Goal: Information Seeking & Learning: Learn about a topic

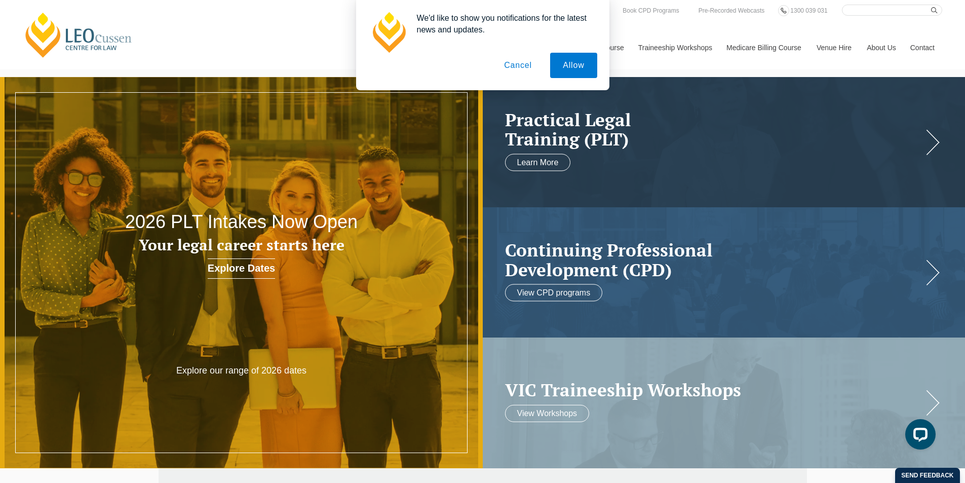
click at [520, 66] on button "Cancel" at bounding box center [518, 65] width 53 height 25
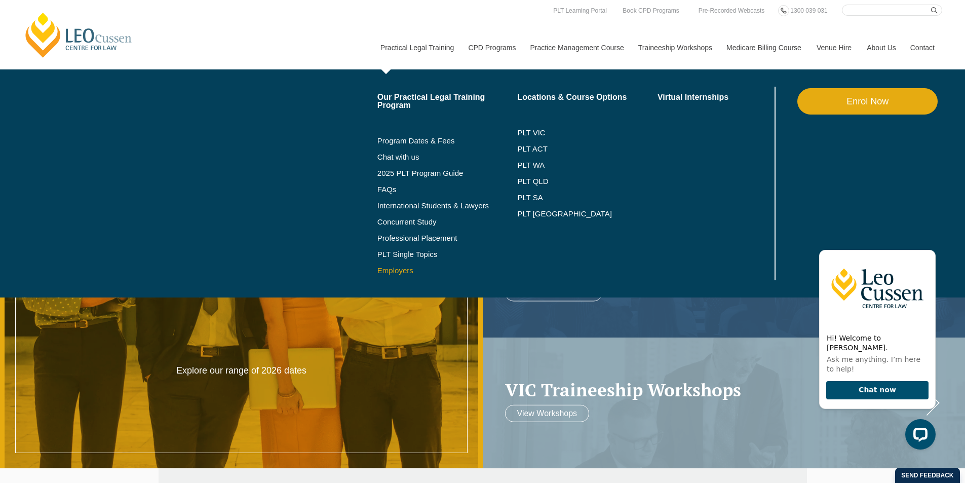
click at [394, 274] on link "Employers" at bounding box center [448, 271] width 140 height 8
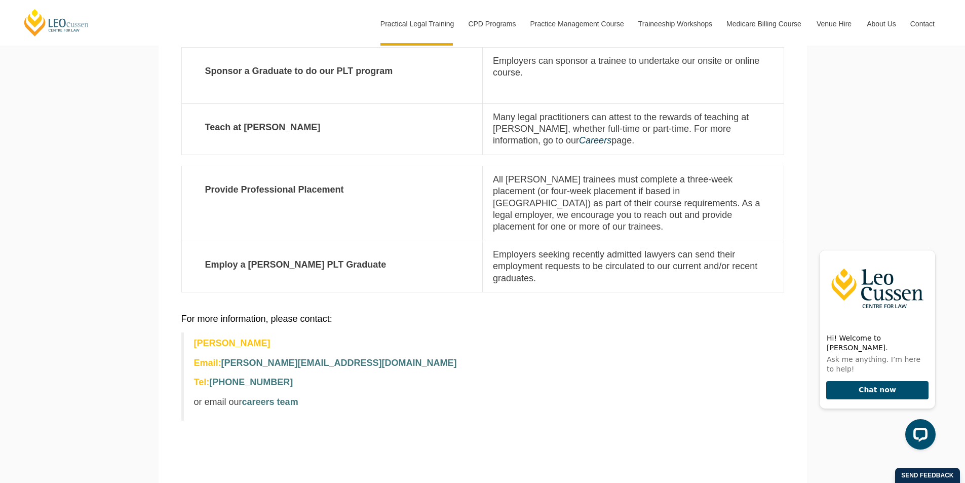
scroll to position [405, 0]
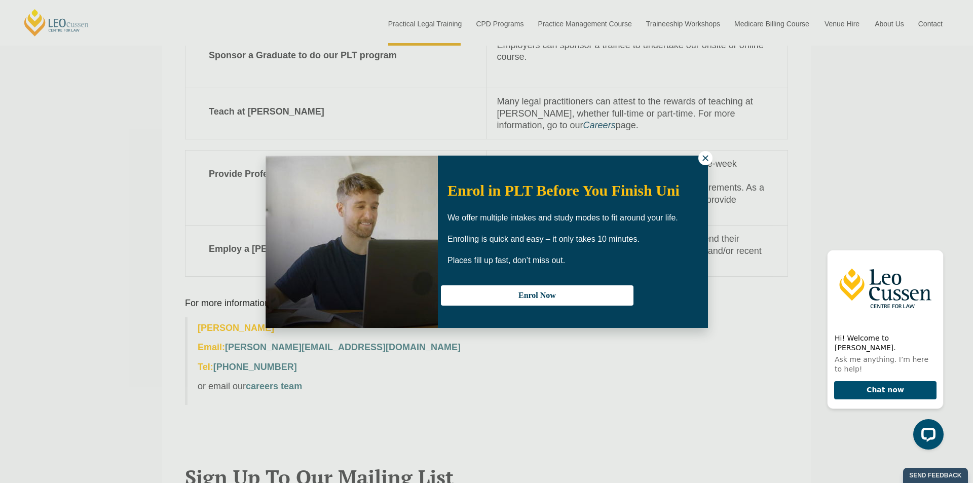
click at [709, 159] on icon at bounding box center [705, 158] width 9 height 9
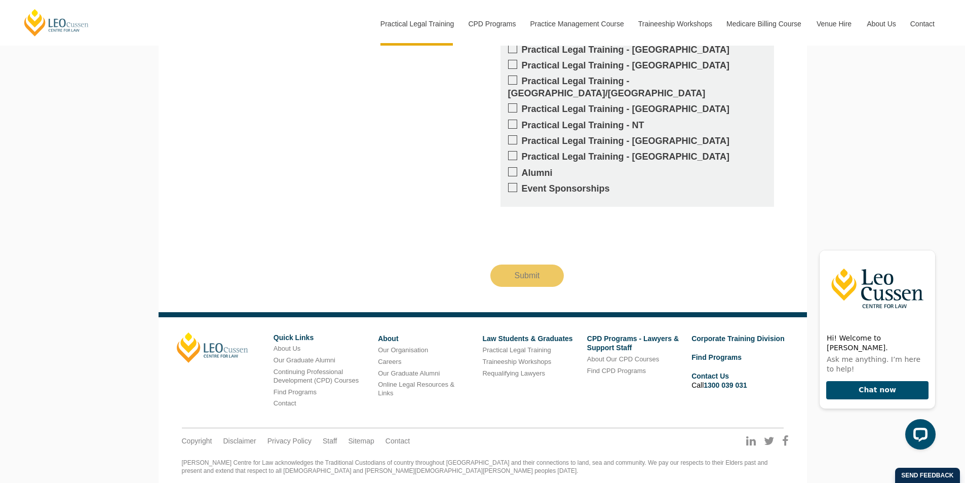
scroll to position [1057, 0]
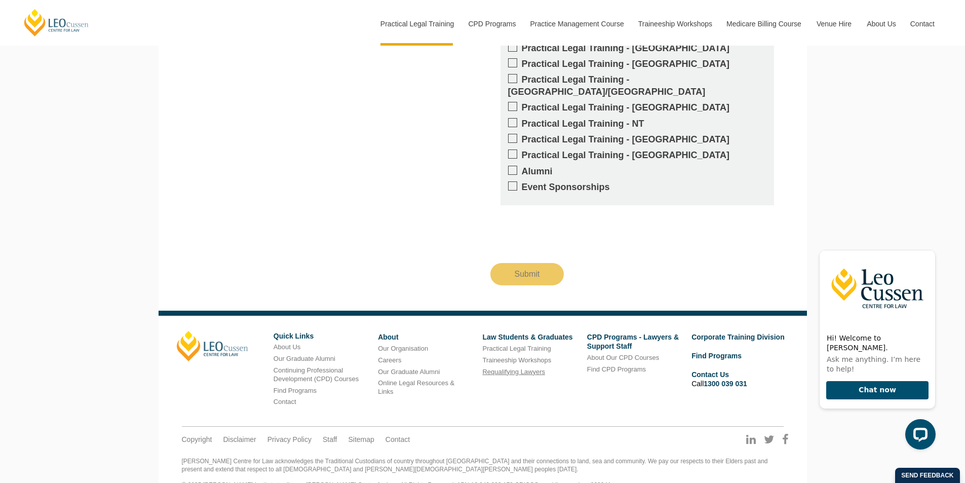
click at [532, 368] on link "Requalifying Lawyers" at bounding box center [513, 372] width 63 height 8
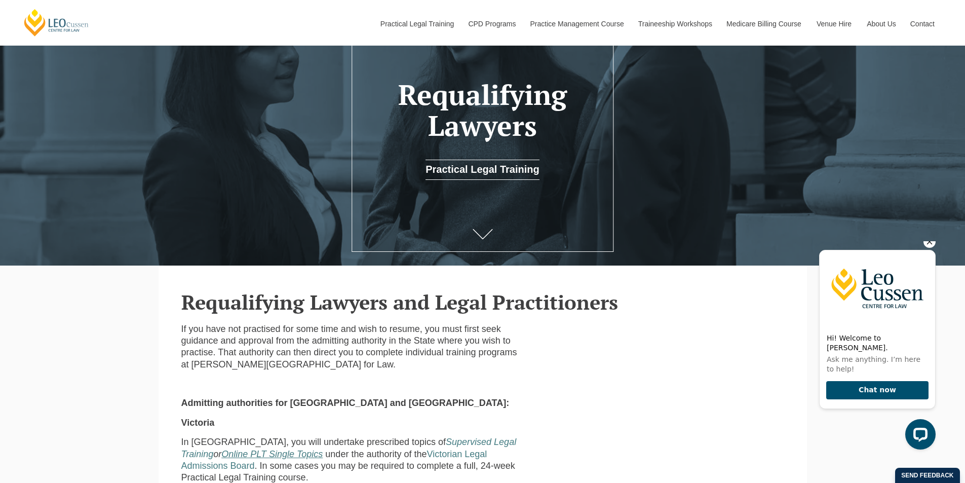
click at [930, 245] on icon "Hide greeting" at bounding box center [930, 242] width 6 height 6
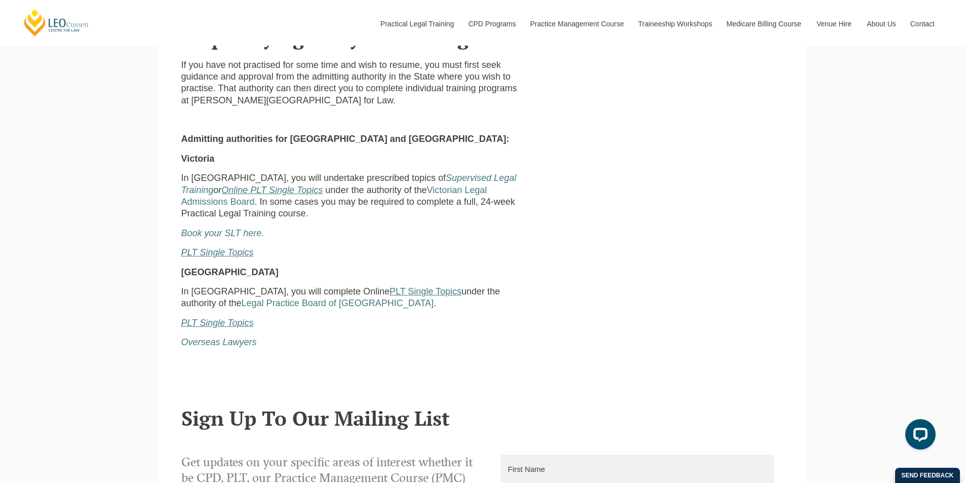
scroll to position [304, 0]
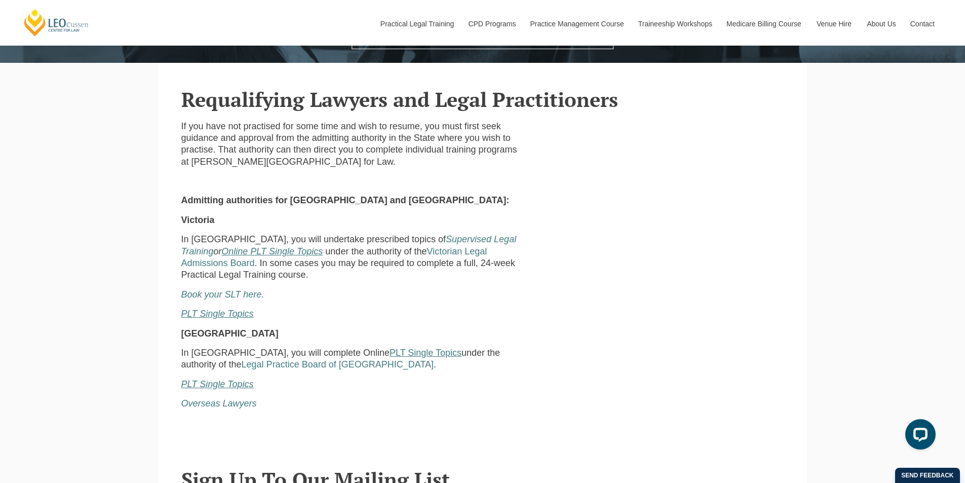
click at [212, 315] on u "PLT Single Topics" at bounding box center [217, 314] width 72 height 10
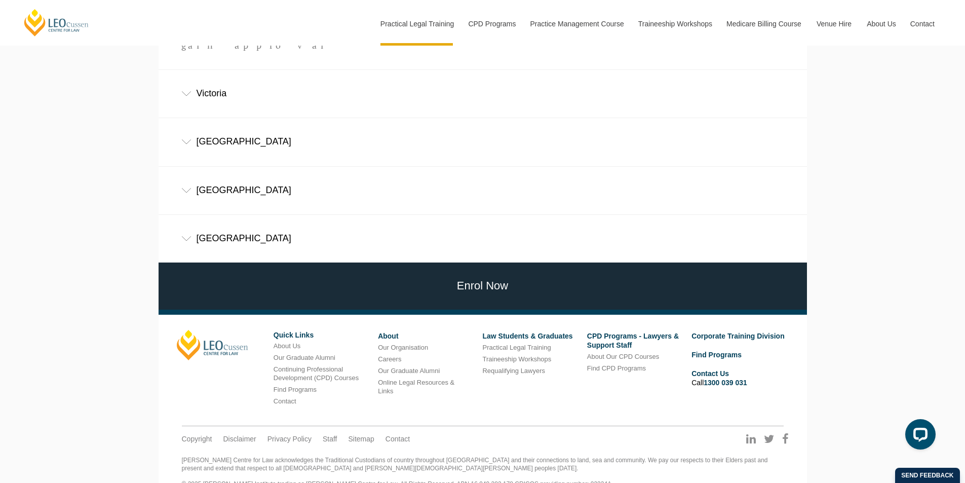
scroll to position [761, 0]
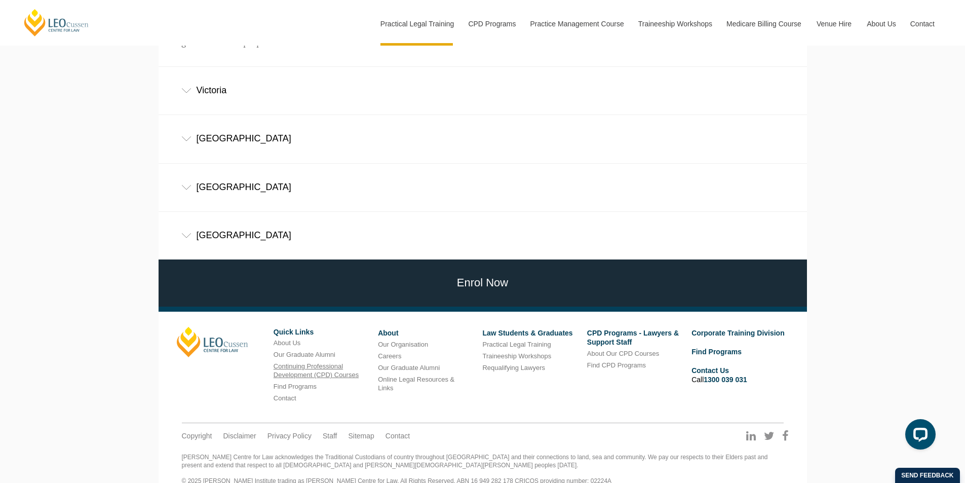
click at [313, 362] on link "Continuing Professional Development (CPD) Courses" at bounding box center [316, 370] width 85 height 16
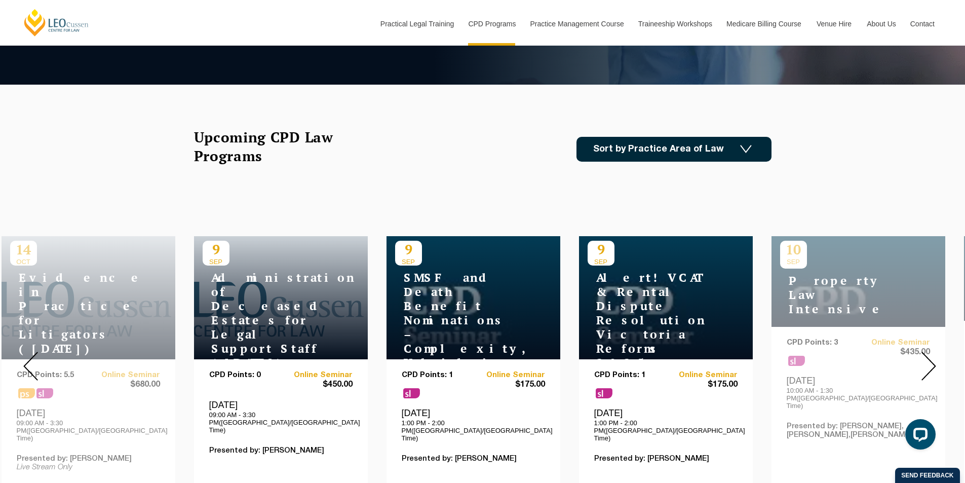
scroll to position [253, 0]
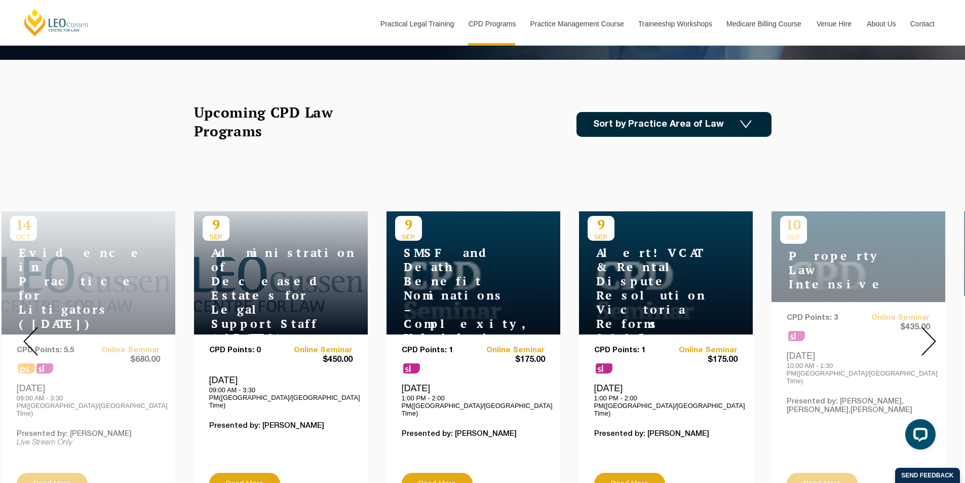
click at [376, 154] on div "Upcoming CPD Law Programs Sort by Practice Area of Law Building & Construction …" at bounding box center [482, 135] width 593 height 65
